Goal: Find specific page/section: Find specific page/section

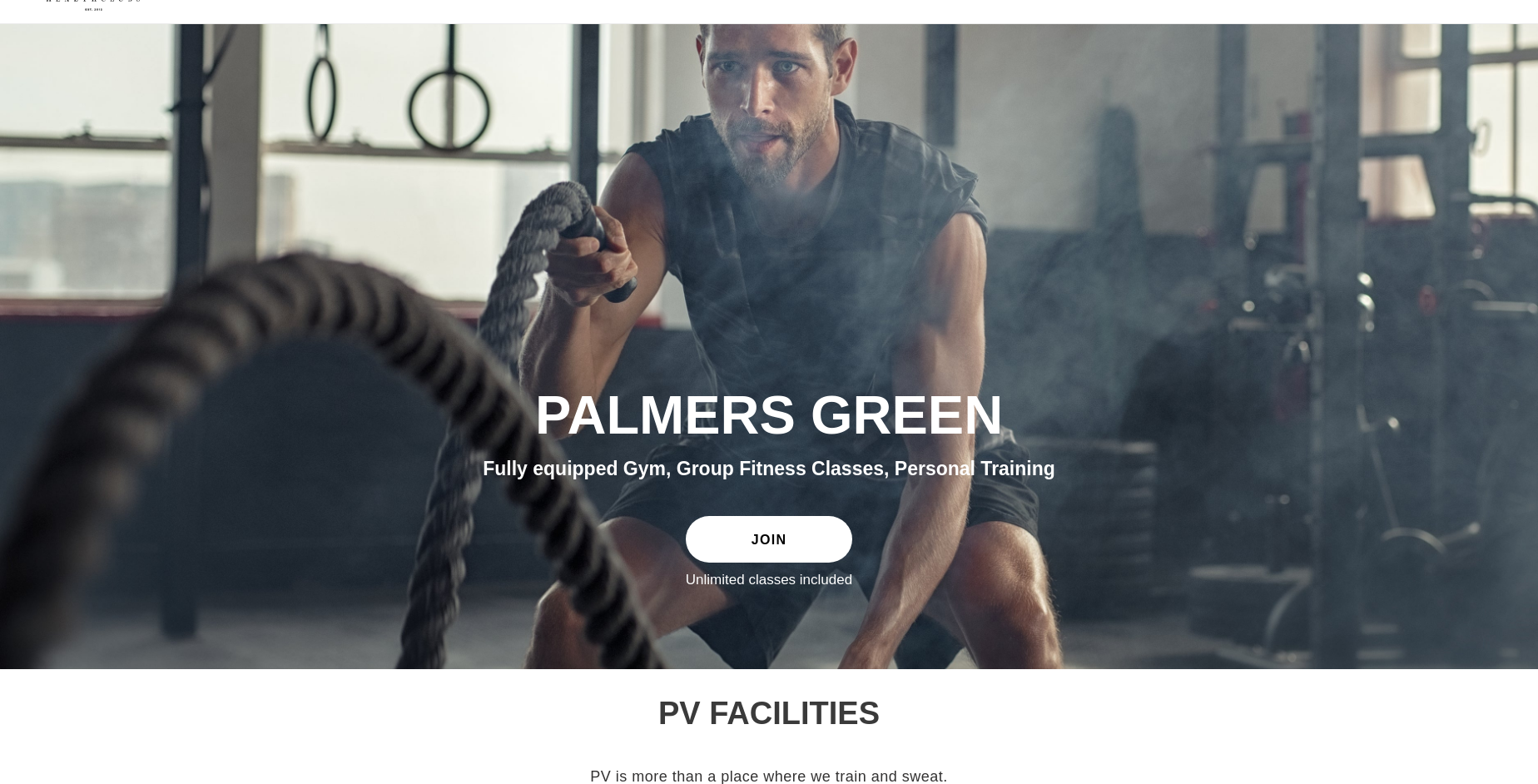
scroll to position [49, 0]
click at [755, 542] on link "JOIN" at bounding box center [769, 536] width 167 height 47
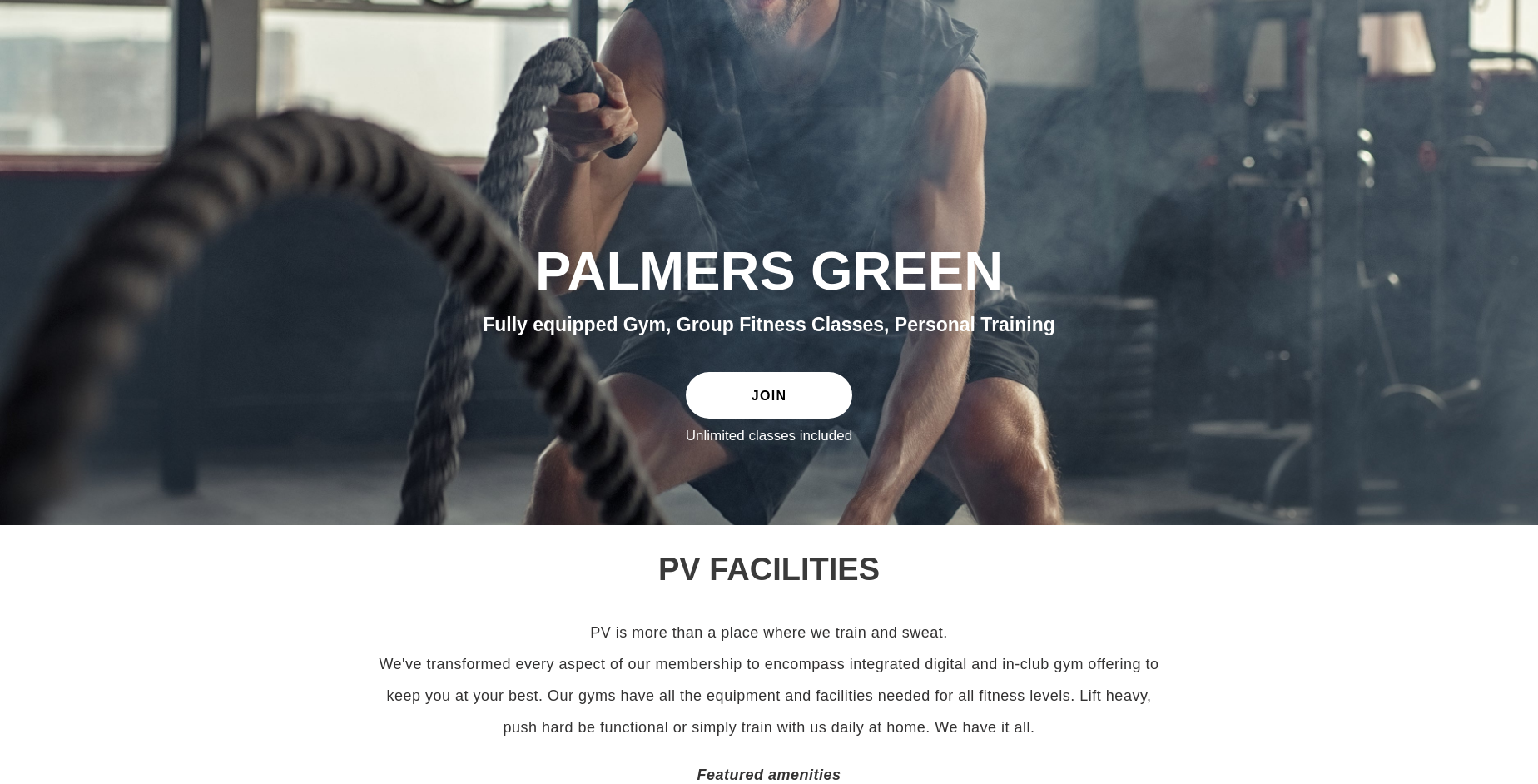
scroll to position [0, 0]
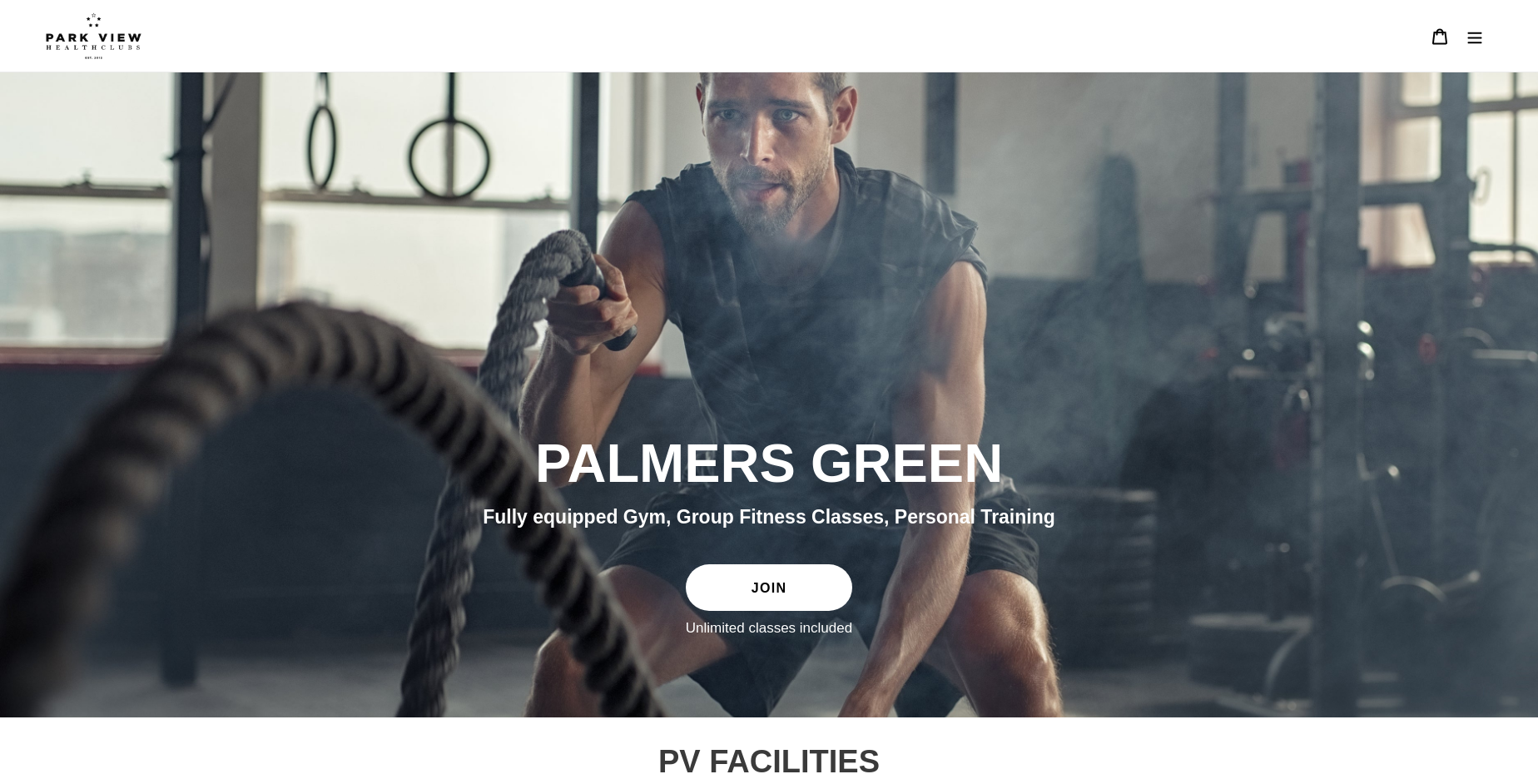
click at [1478, 43] on icon "Menu" at bounding box center [1475, 37] width 14 height 12
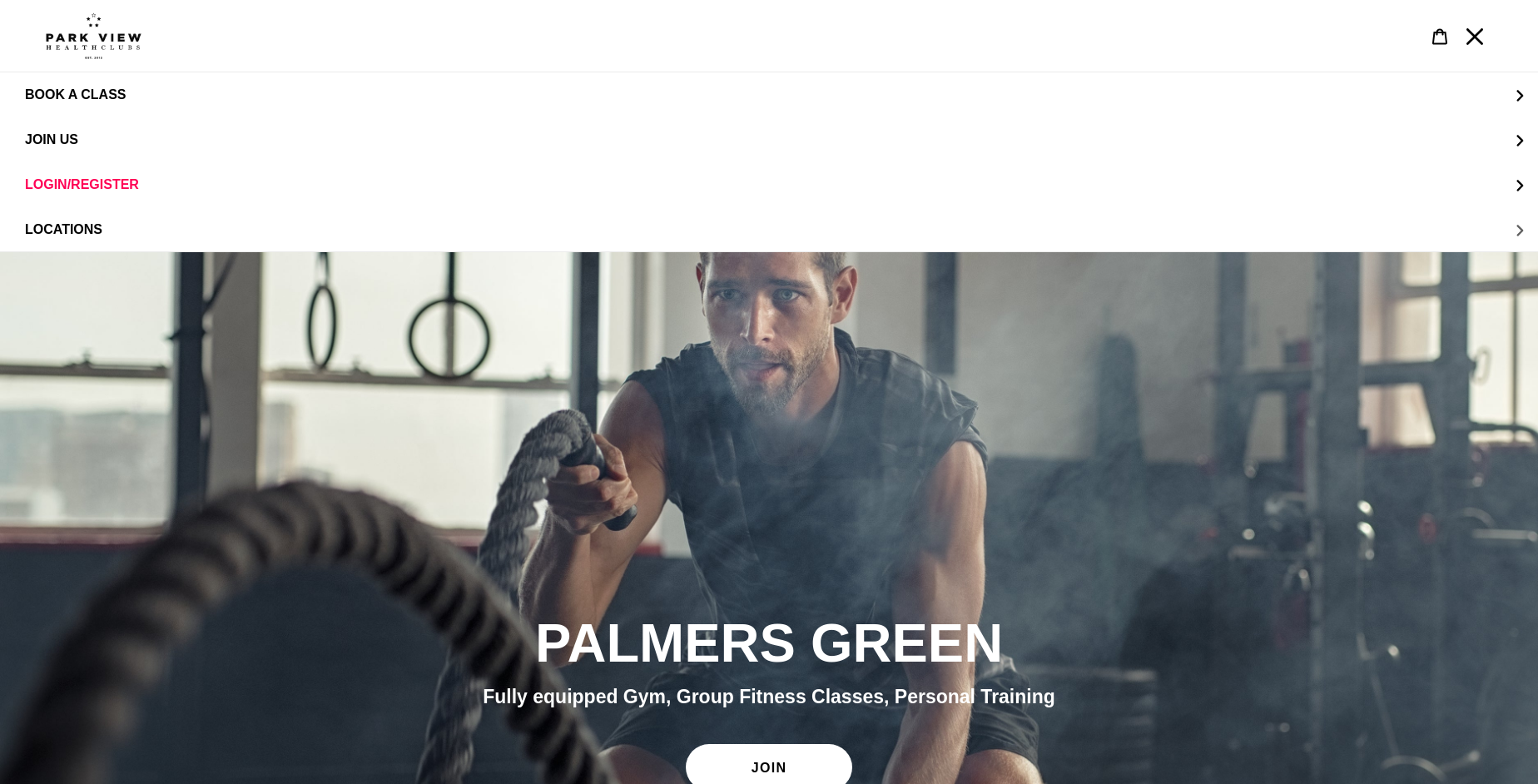
click at [1518, 229] on button "LOCATIONS" at bounding box center [769, 229] width 1538 height 45
click at [142, 234] on span "Palmers Green" at bounding box center [116, 230] width 115 height 15
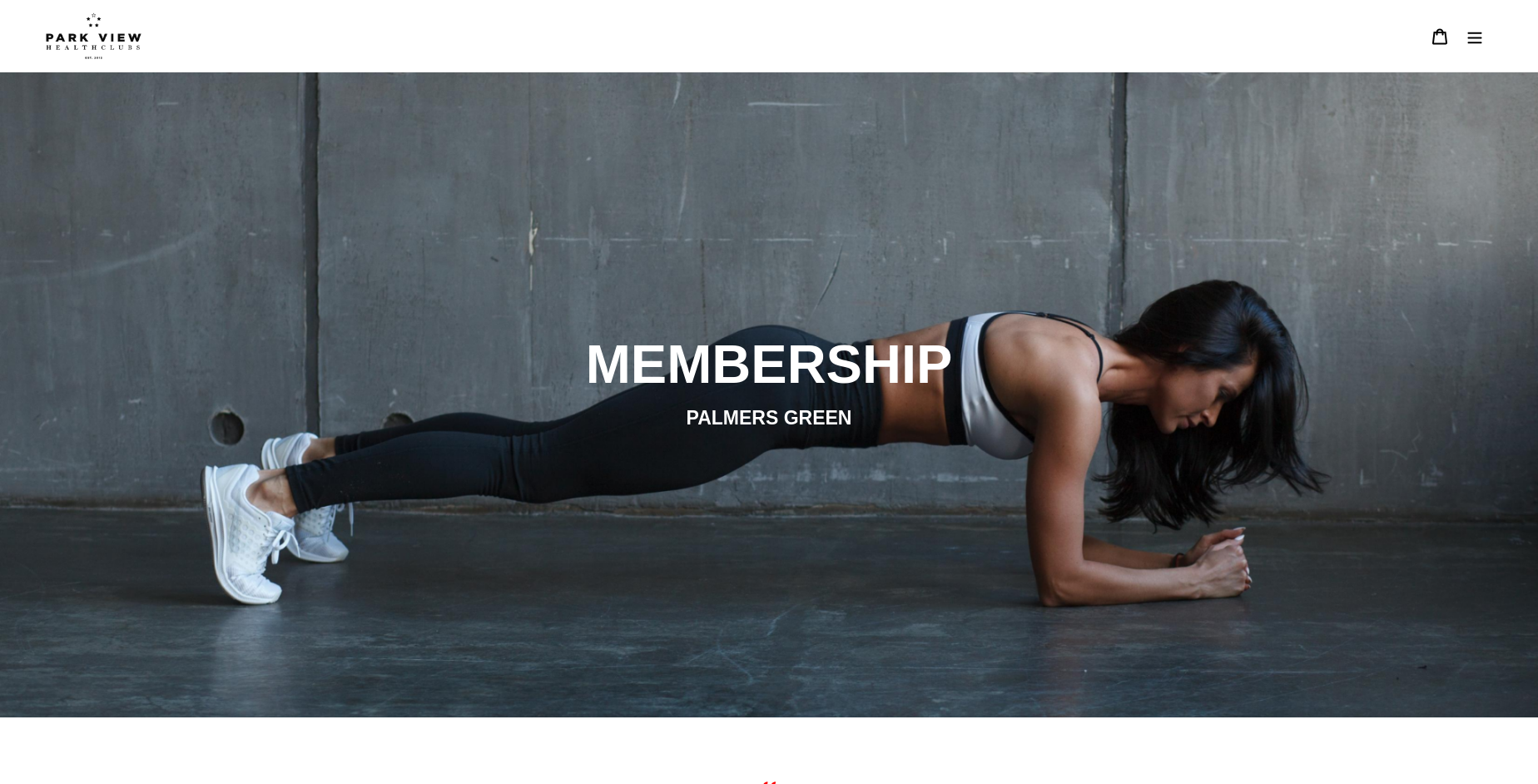
click at [1475, 35] on icon "Menu" at bounding box center [1475, 36] width 17 height 17
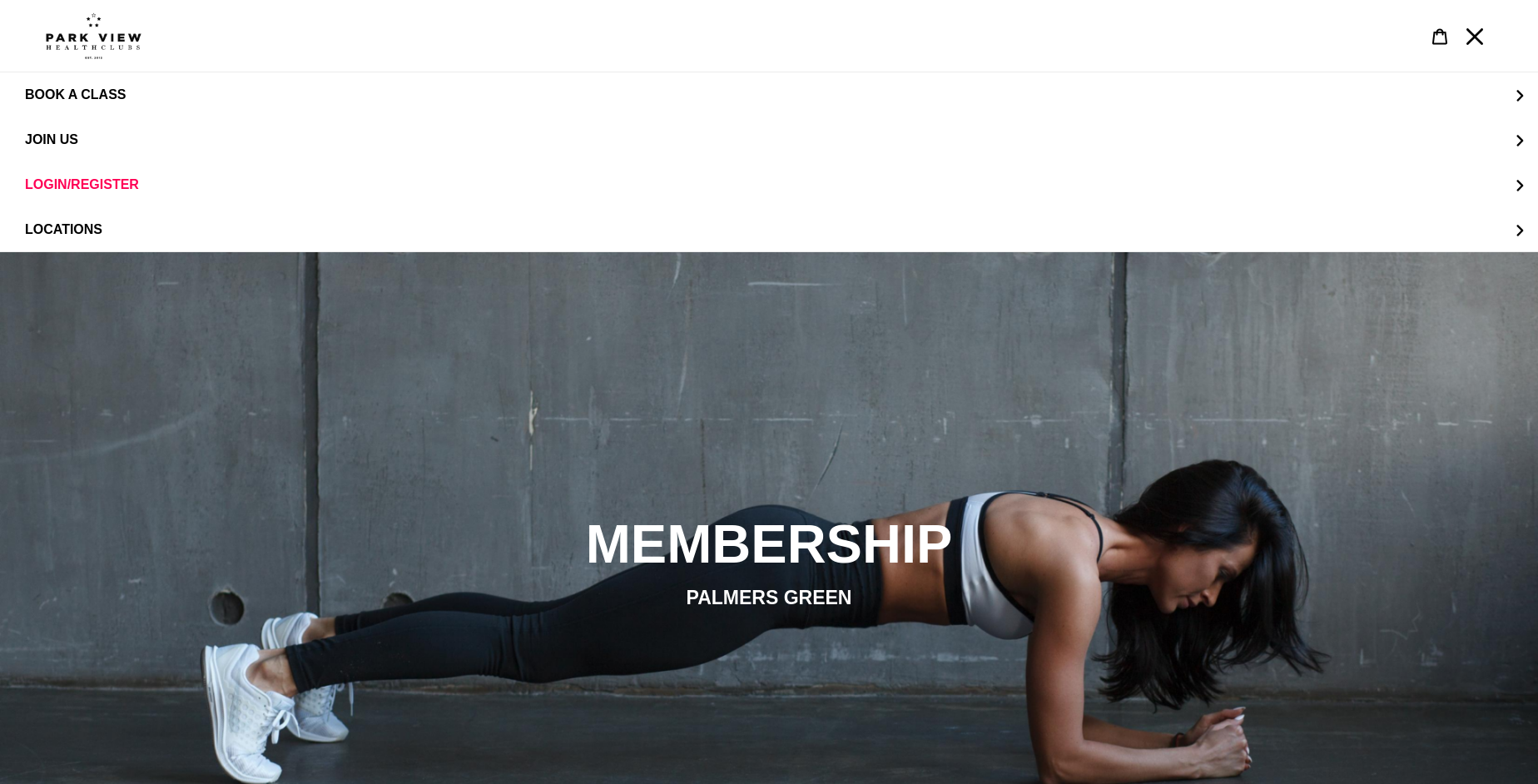
click at [1478, 38] on icon "Menu" at bounding box center [1475, 36] width 17 height 17
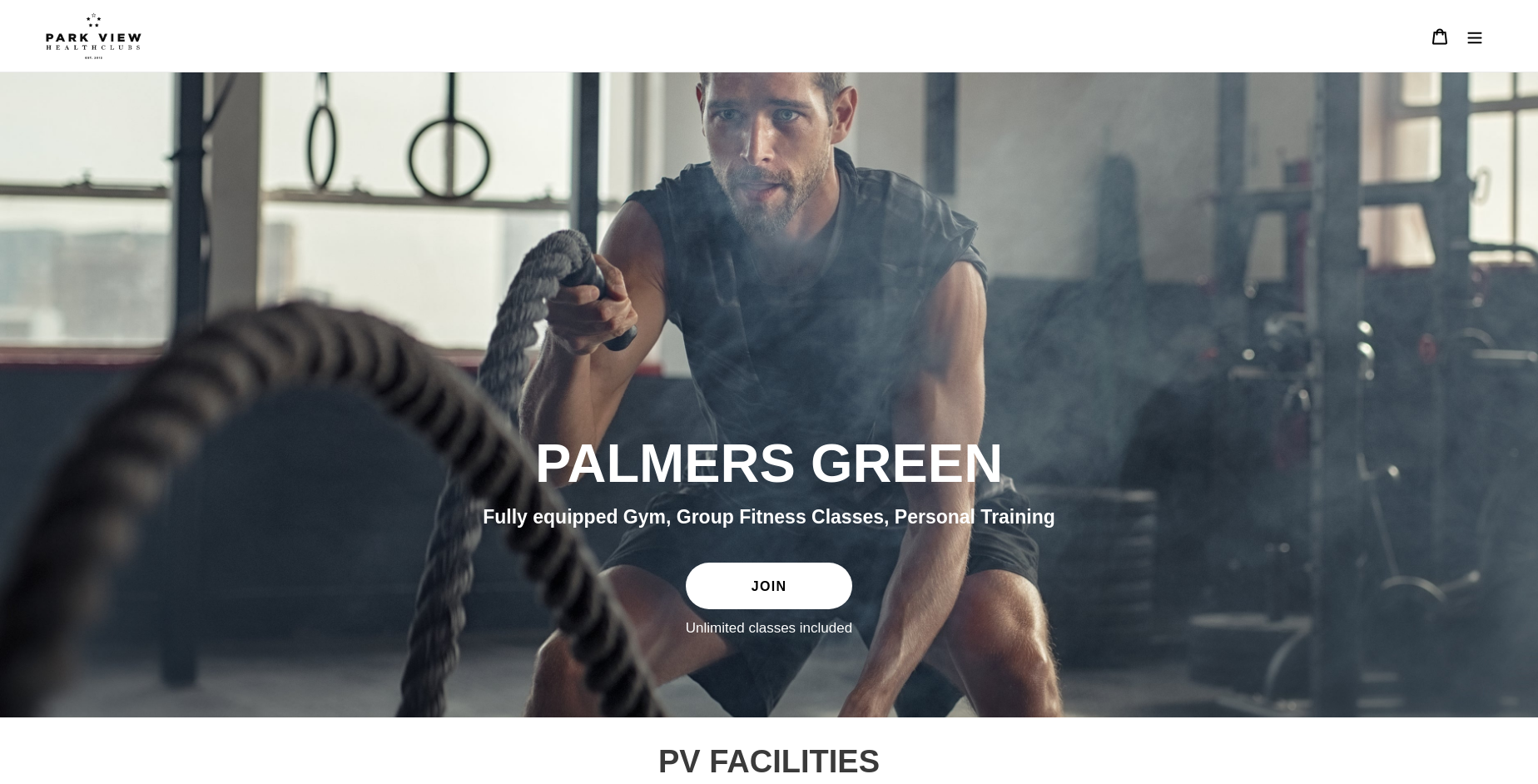
click at [740, 587] on link "JOIN" at bounding box center [769, 586] width 167 height 47
